Goal: Download file/media

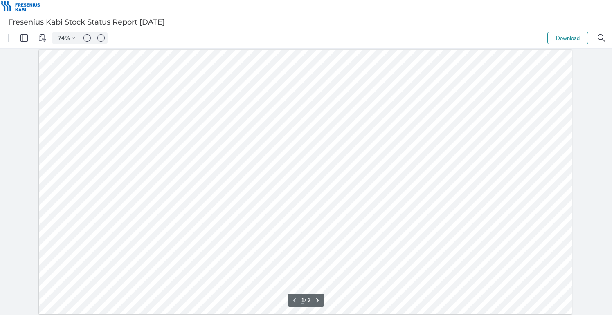
drag, startPoint x: 351, startPoint y: 54, endPoint x: 142, endPoint y: 50, distance: 209.1
click at [139, 51] on div at bounding box center [306, 318] width 536 height 538
type input "91"
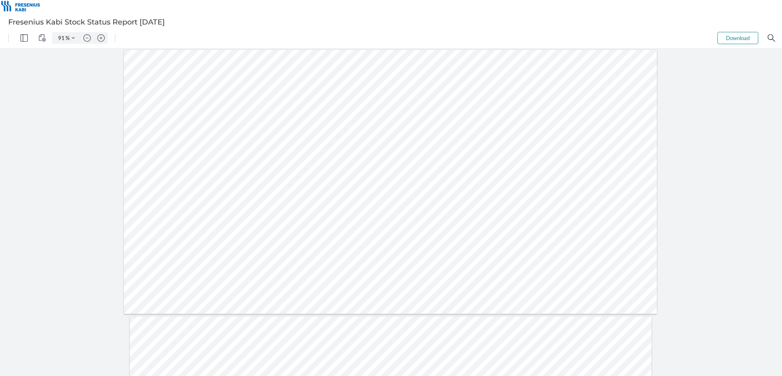
scroll to position [0, 0]
click at [403, 315] on button ".cls-1{fill:#abb0c4;} icon - chevron - right" at bounding box center [403, 362] width 10 height 10
click at [376, 315] on button ".cls-1{fill:#abb0c4;} icon - chevron - left" at bounding box center [380, 362] width 10 height 10
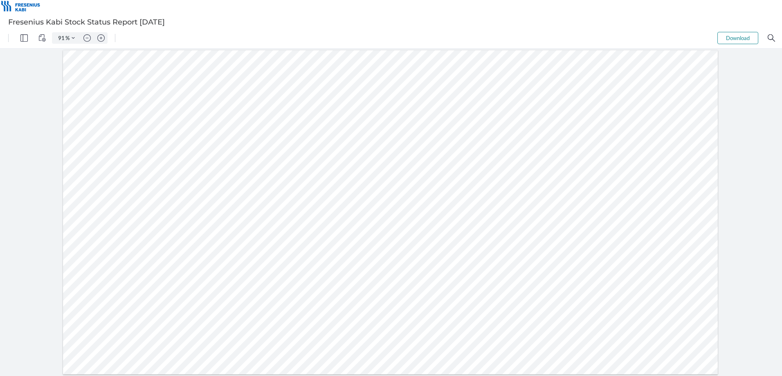
click at [612, 37] on button "Download" at bounding box center [738, 38] width 41 height 12
click at [401, 315] on button ".cls-1{fill:#abb0c4;} icon - chevron - right" at bounding box center [403, 362] width 10 height 10
click at [381, 315] on button ".cls-1{fill:#abb0c4;} icon - chevron - left" at bounding box center [380, 362] width 10 height 10
type input "1"
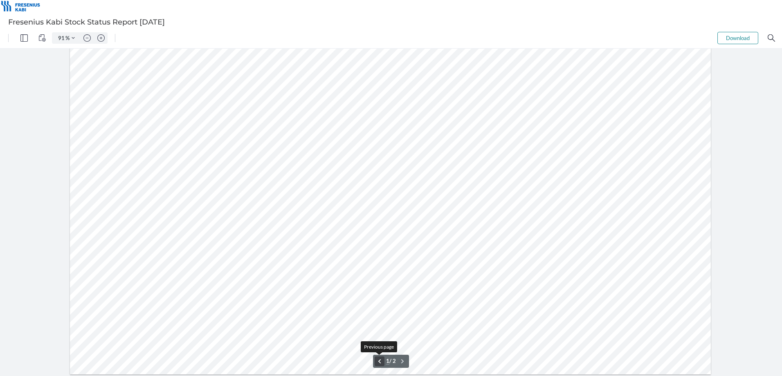
scroll to position [0, 0]
click at [225, 37] on div at bounding box center [420, 38] width 596 height 20
click at [469, 315] on div at bounding box center [390, 212] width 655 height 325
click at [315, 315] on div at bounding box center [390, 212] width 655 height 325
click at [498, 315] on div at bounding box center [390, 212] width 655 height 325
